Goal: Find contact information: Find contact information

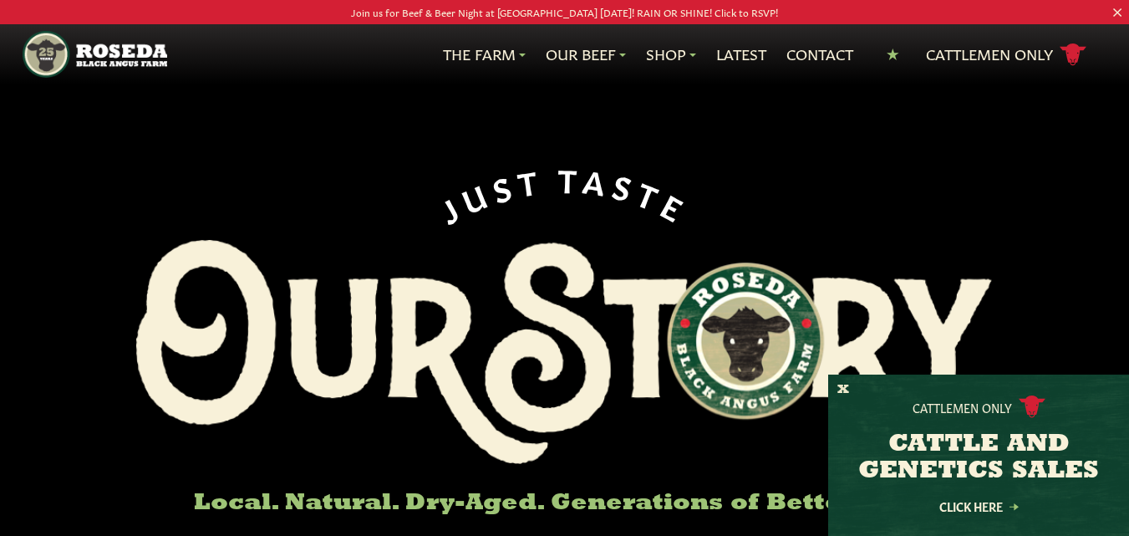
scroll to position [2969, 0]
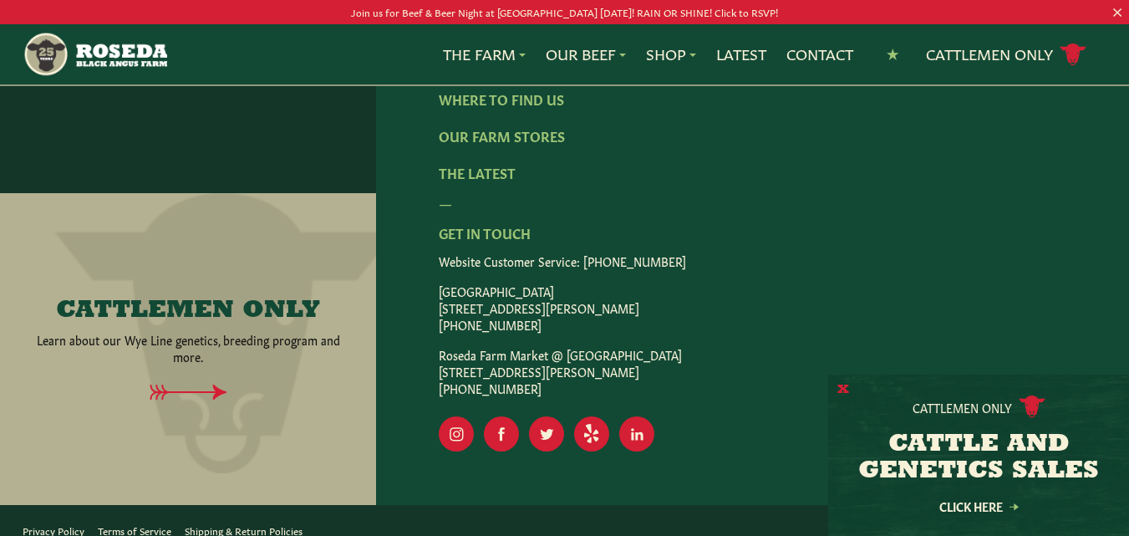
click at [846, 387] on button "X" at bounding box center [843, 390] width 12 height 18
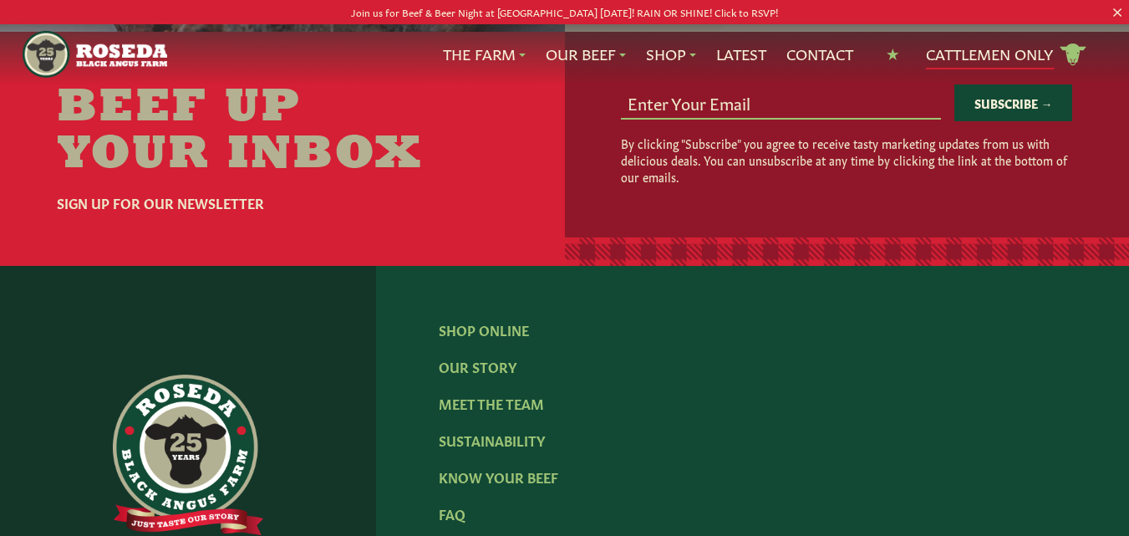
scroll to position [0, 0]
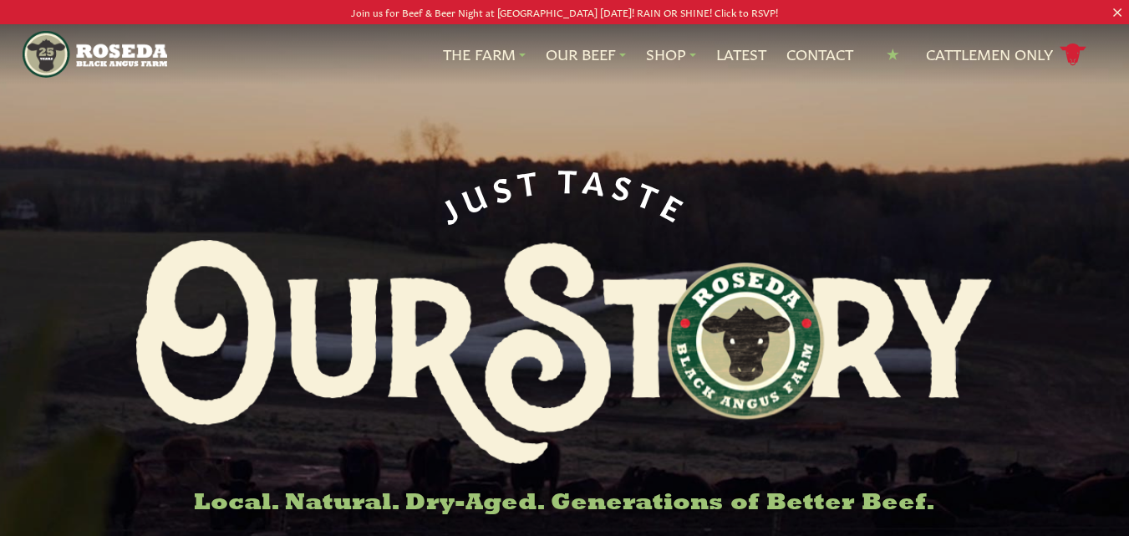
click at [1115, 12] on button at bounding box center [1117, 12] width 9 height 9
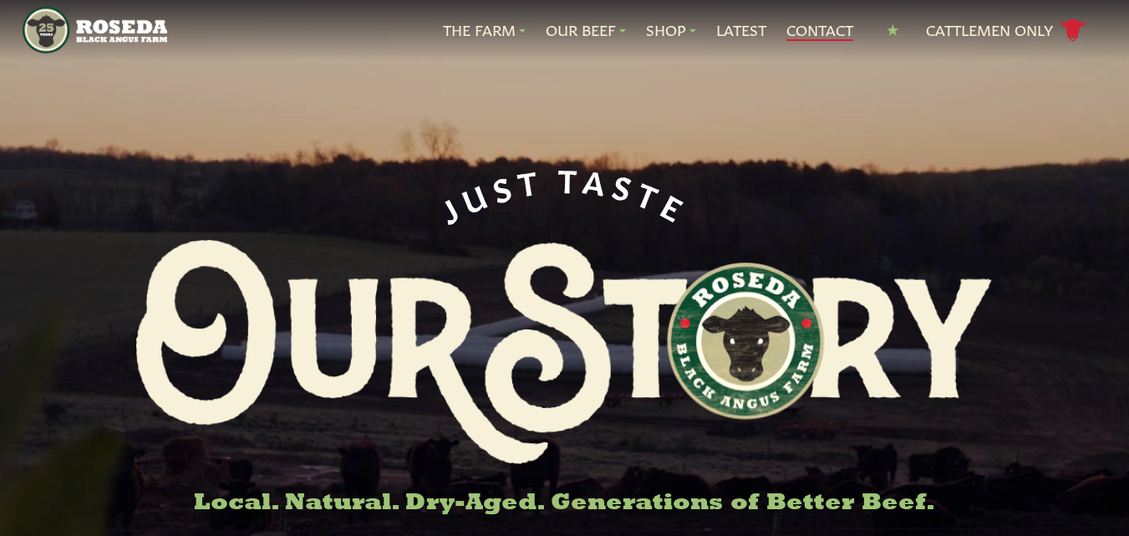
click at [825, 23] on link "Contact" at bounding box center [819, 30] width 67 height 22
click at [810, 36] on link "Contact" at bounding box center [819, 30] width 67 height 22
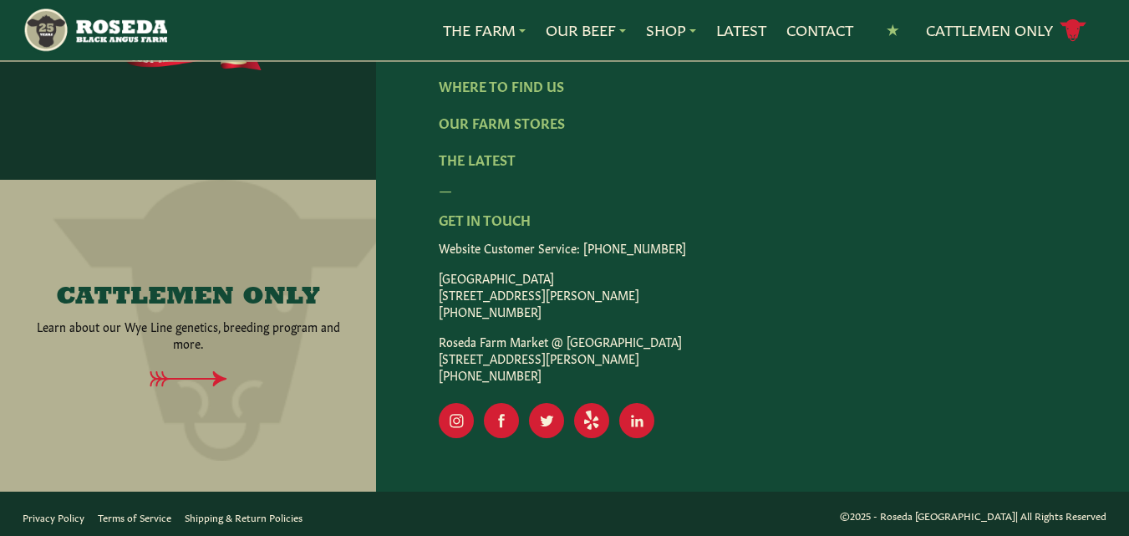
scroll to position [326, 0]
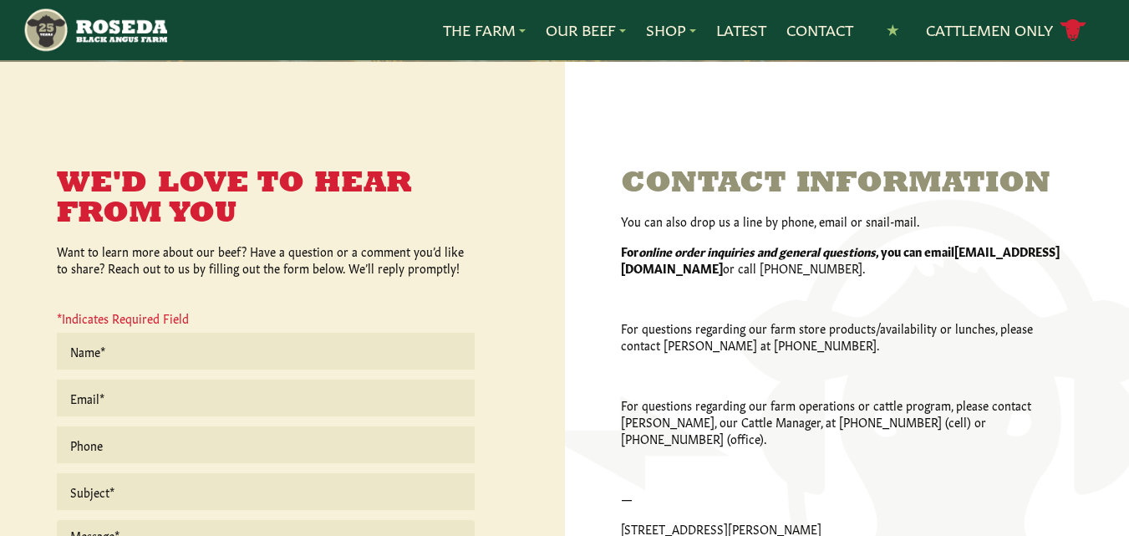
click at [130, 16] on img "Main Navigation" at bounding box center [95, 30] width 145 height 47
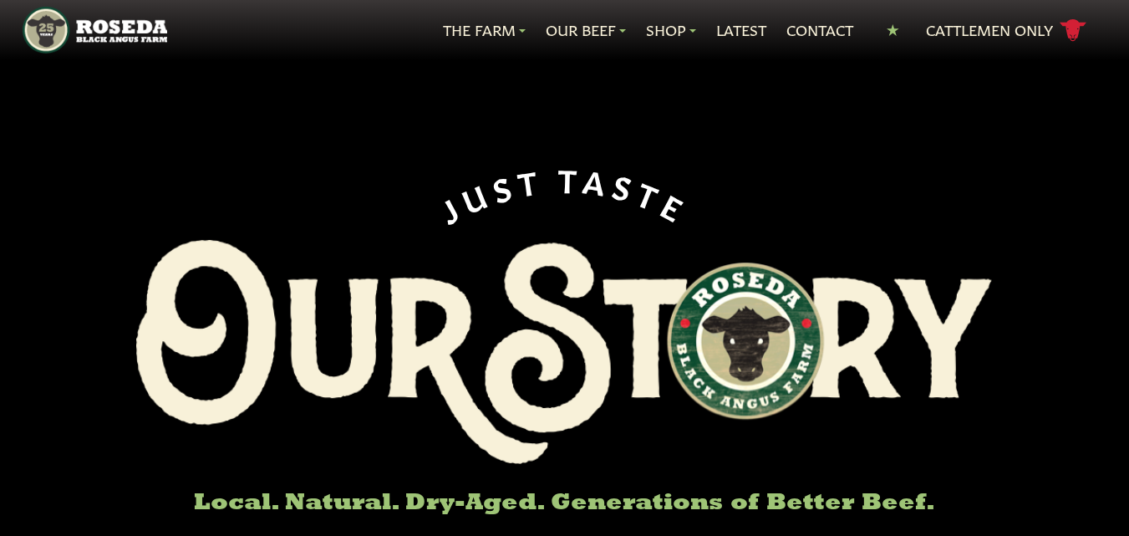
click at [216, 115] on div "J U S T T A S T E Local. Natural. Dry-Aged. Generations of Better Beef. Shop Ro…" at bounding box center [565, 347] width 1016 height 695
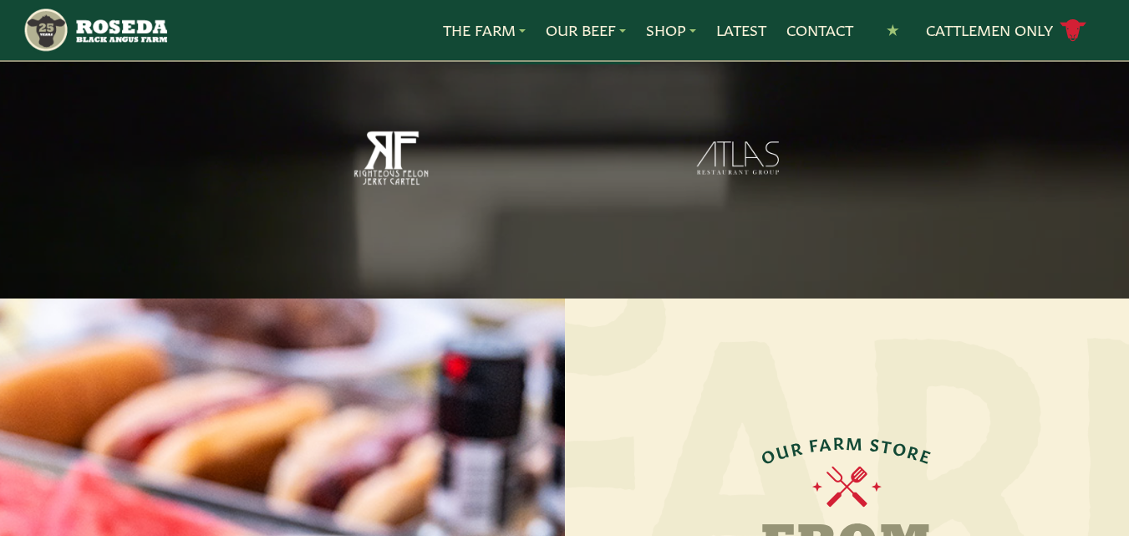
scroll to position [2969, 0]
